Goal: Information Seeking & Learning: Learn about a topic

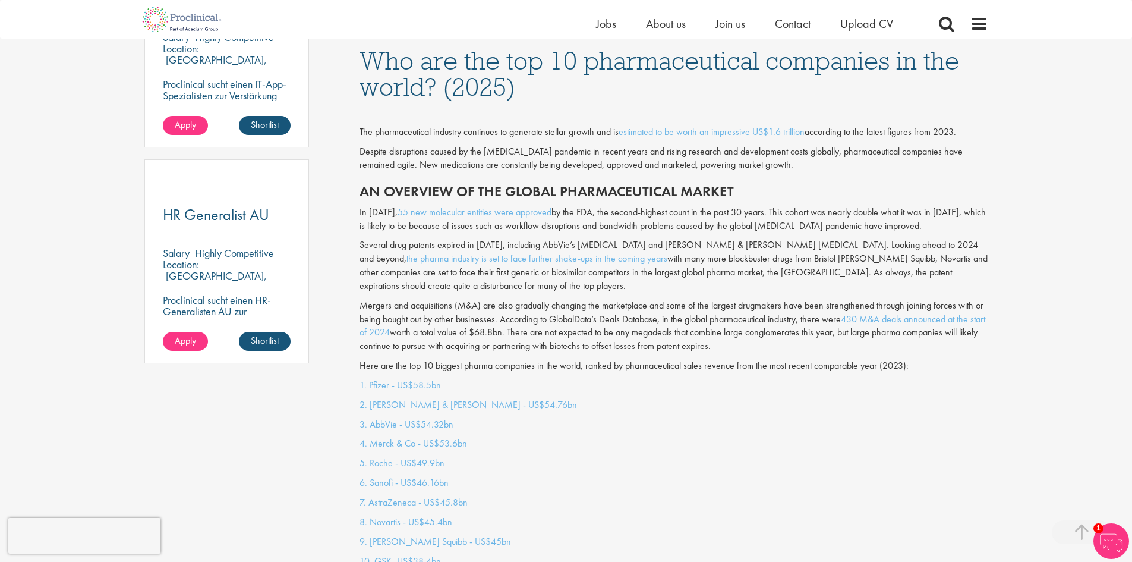
scroll to position [892, 0]
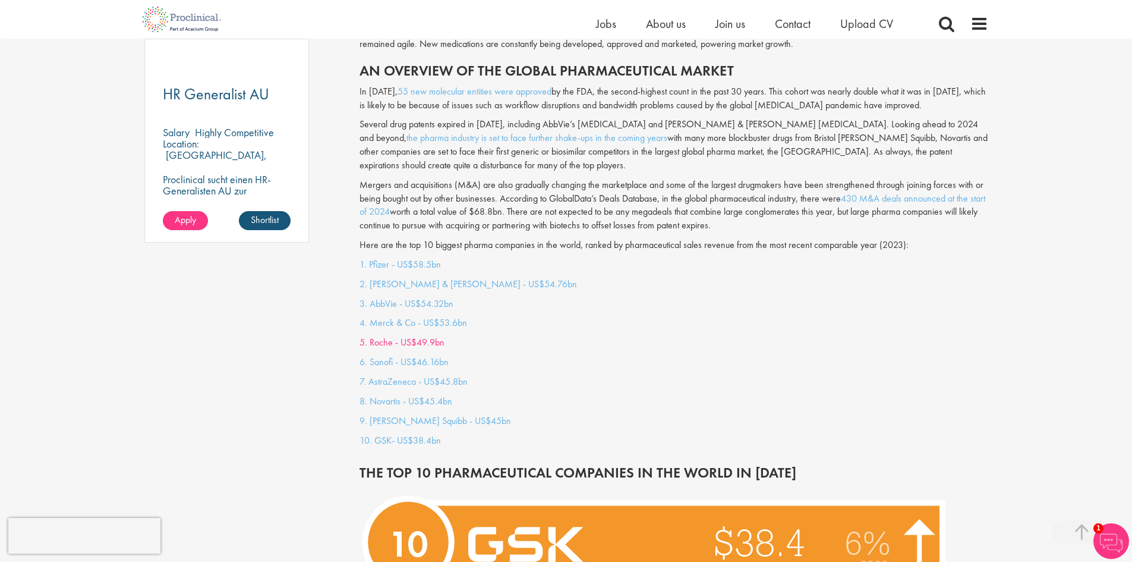
drag, startPoint x: 412, startPoint y: 310, endPoint x: 426, endPoint y: 323, distance: 18.9
click at [433, 316] on p "4. Merck & Co - US$53.6bn" at bounding box center [674, 323] width 629 height 14
drag, startPoint x: 388, startPoint y: 327, endPoint x: 407, endPoint y: 333, distance: 19.4
click at [407, 336] on link "5. Roche - US$49.9bn" at bounding box center [402, 342] width 85 height 12
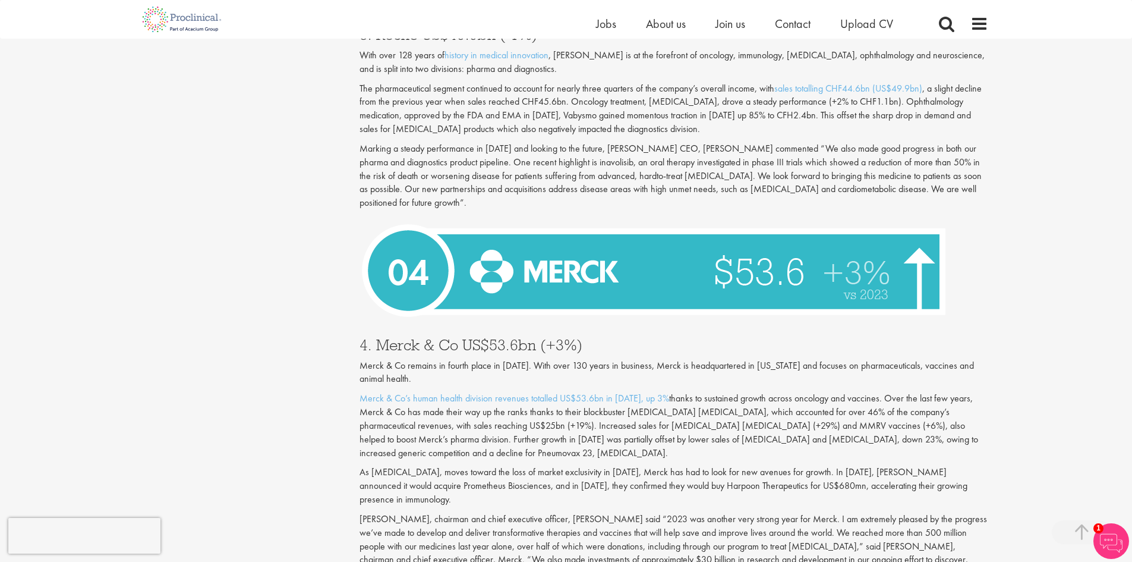
scroll to position [892, 0]
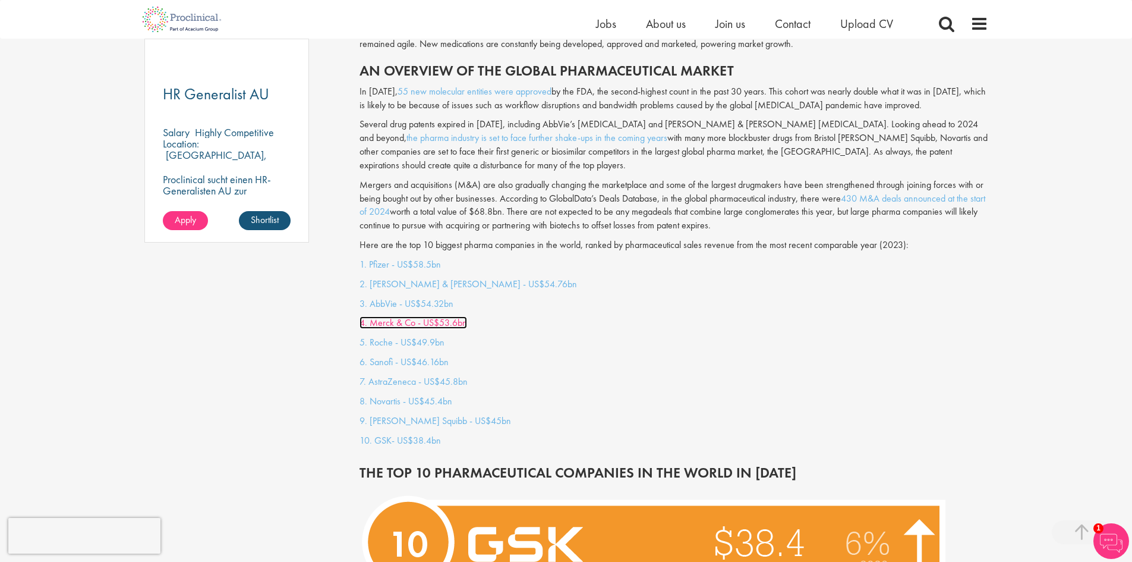
drag, startPoint x: 390, startPoint y: 330, endPoint x: 386, endPoint y: 313, distance: 17.7
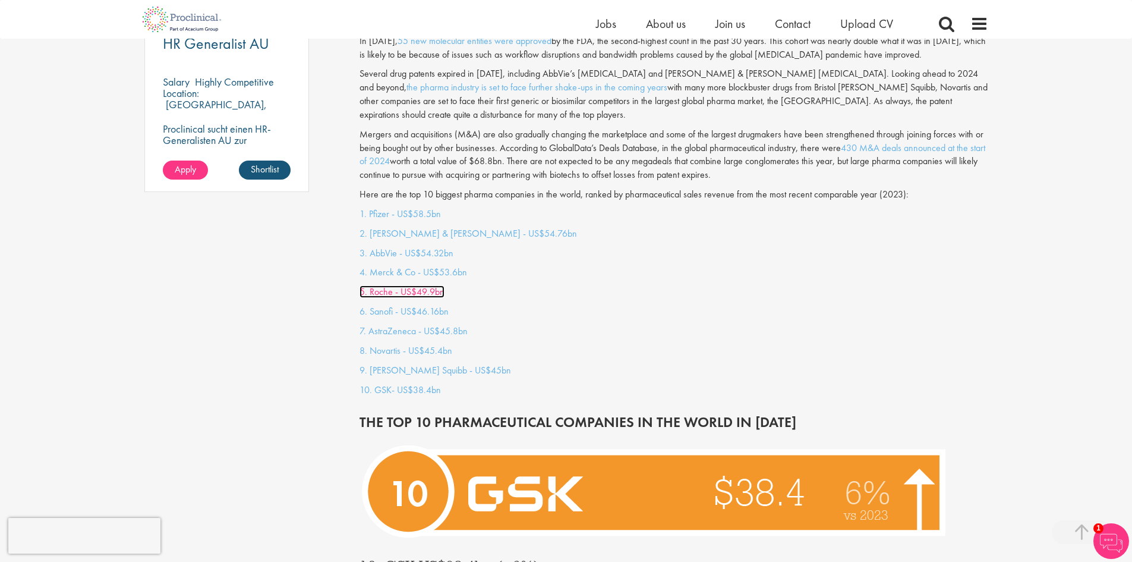
scroll to position [951, 0]
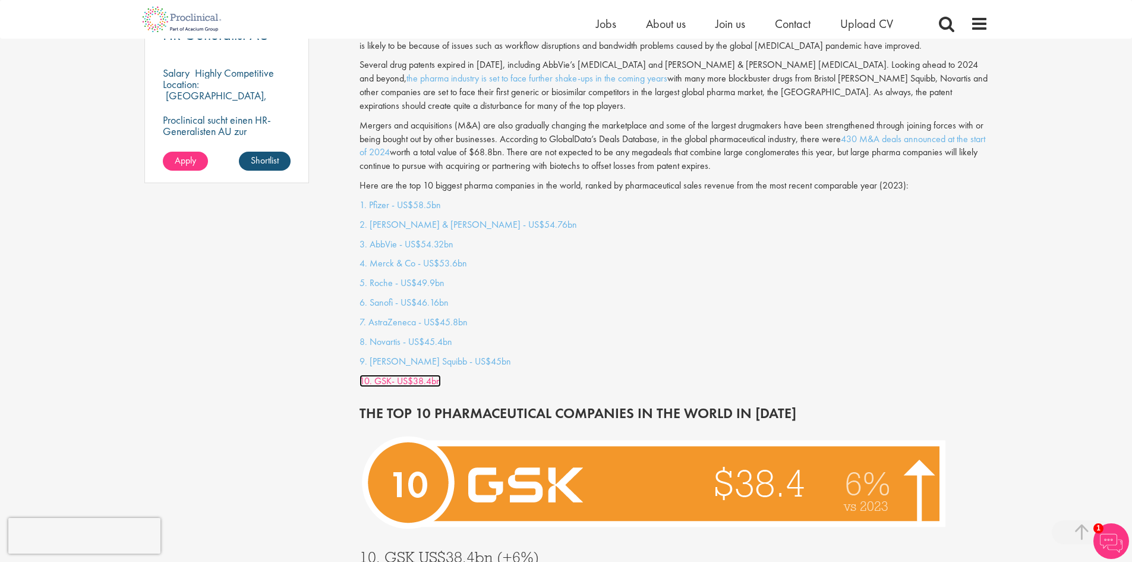
drag, startPoint x: 393, startPoint y: 374, endPoint x: 387, endPoint y: 368, distance: 9.2
drag, startPoint x: 387, startPoint y: 368, endPoint x: 408, endPoint y: 374, distance: 21.6
click at [408, 374] on p "10. GSK- US$38.4bn" at bounding box center [674, 381] width 629 height 14
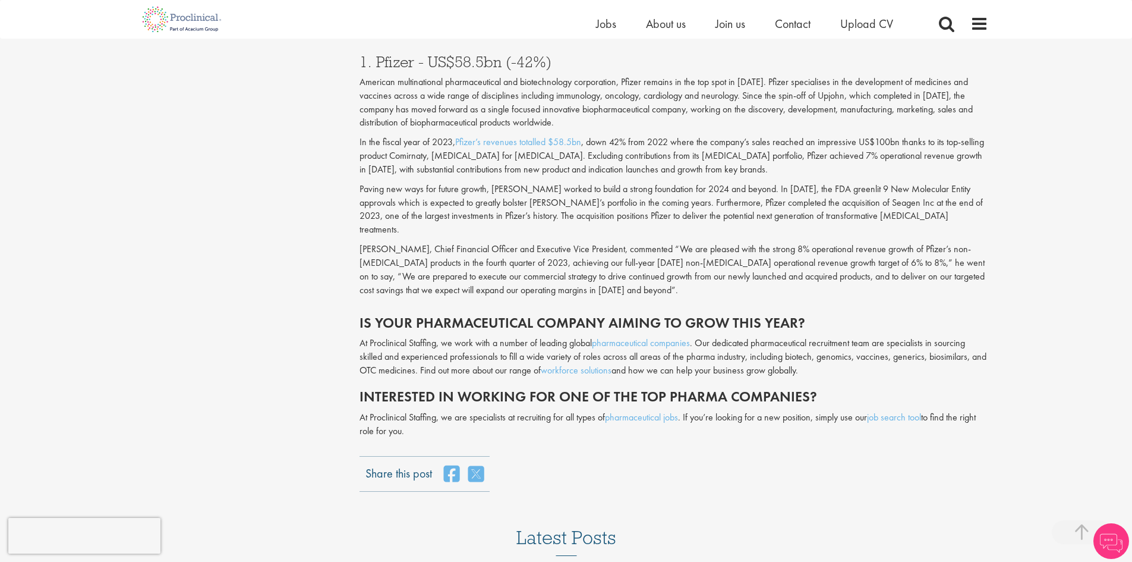
scroll to position [4299, 0]
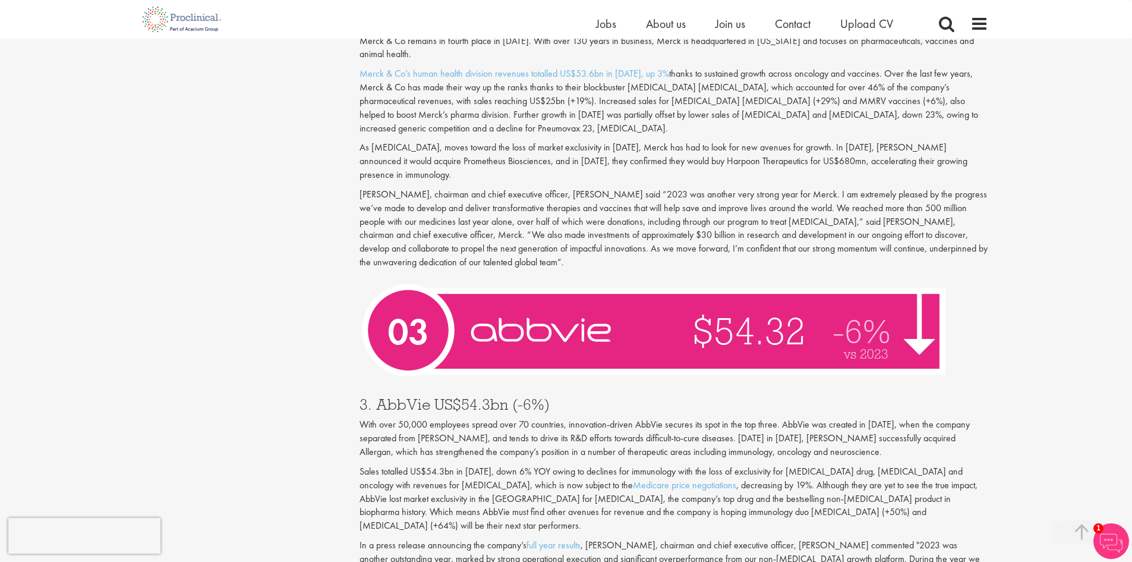
scroll to position [3351, 0]
drag, startPoint x: 775, startPoint y: 379, endPoint x: 768, endPoint y: 324, distance: 55.7
click at [707, 385] on div "3. AbbVie US$54.3bn (-6%) With over 50,000 employees spread over 70 countries, …" at bounding box center [674, 499] width 647 height 228
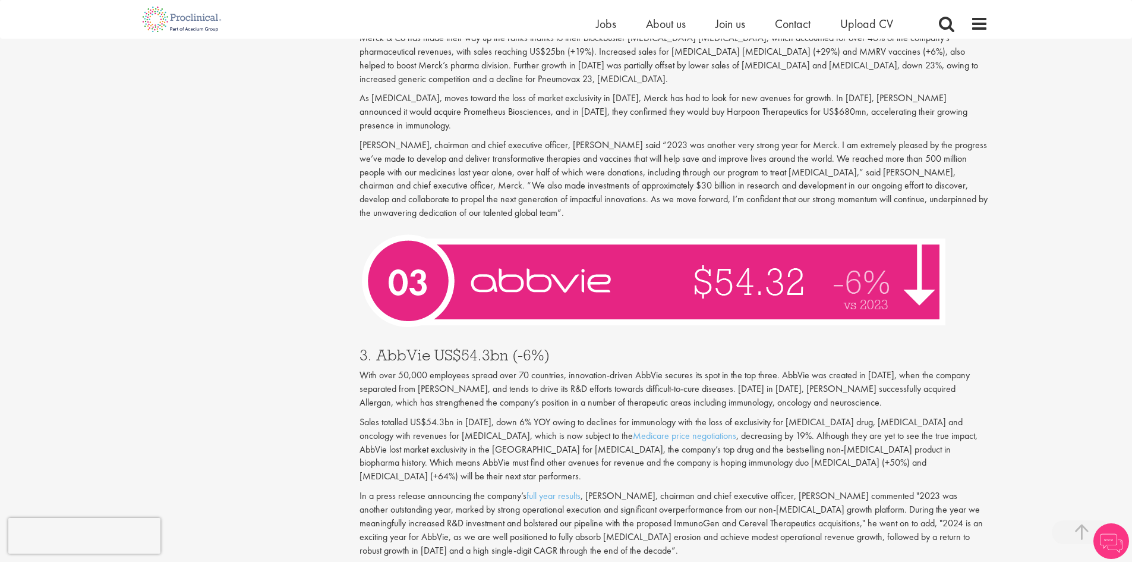
scroll to position [3410, 0]
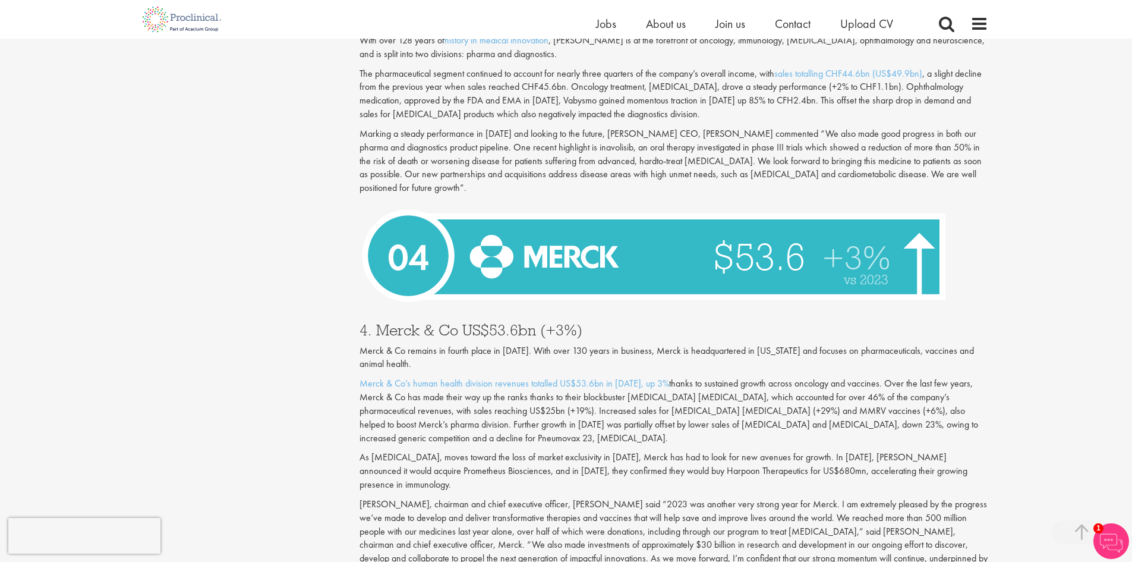
scroll to position [3041, 0]
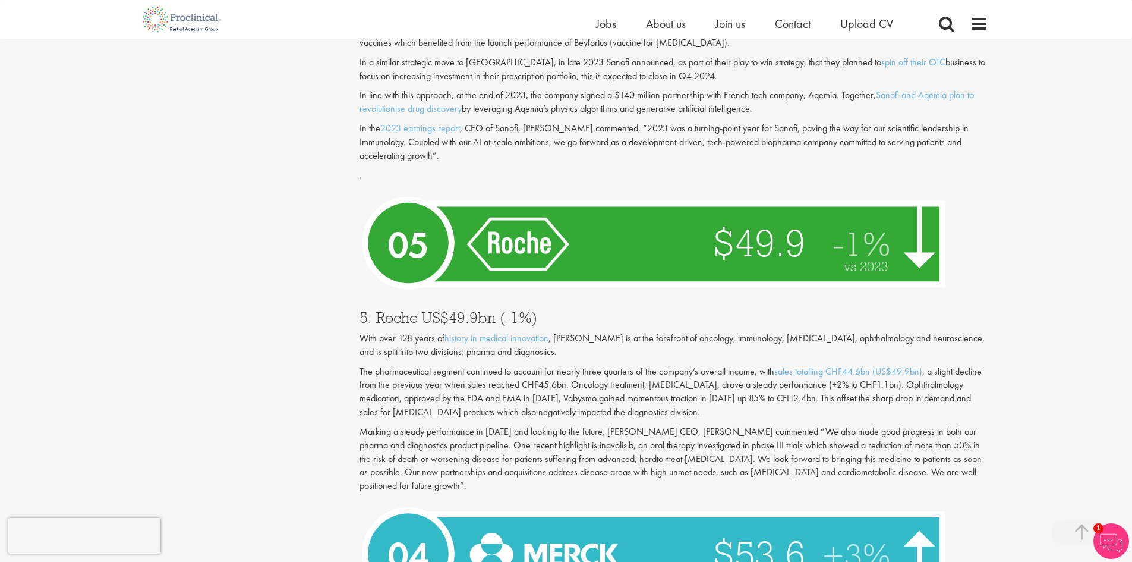
scroll to position [2804, 0]
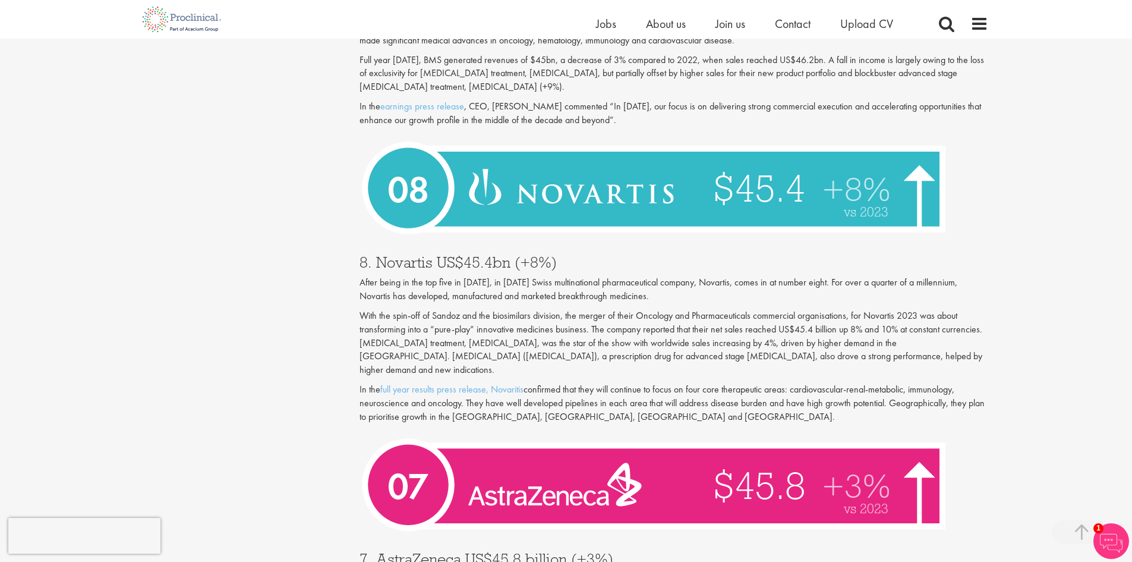
scroll to position [1817, 0]
